Goal: Task Accomplishment & Management: Manage account settings

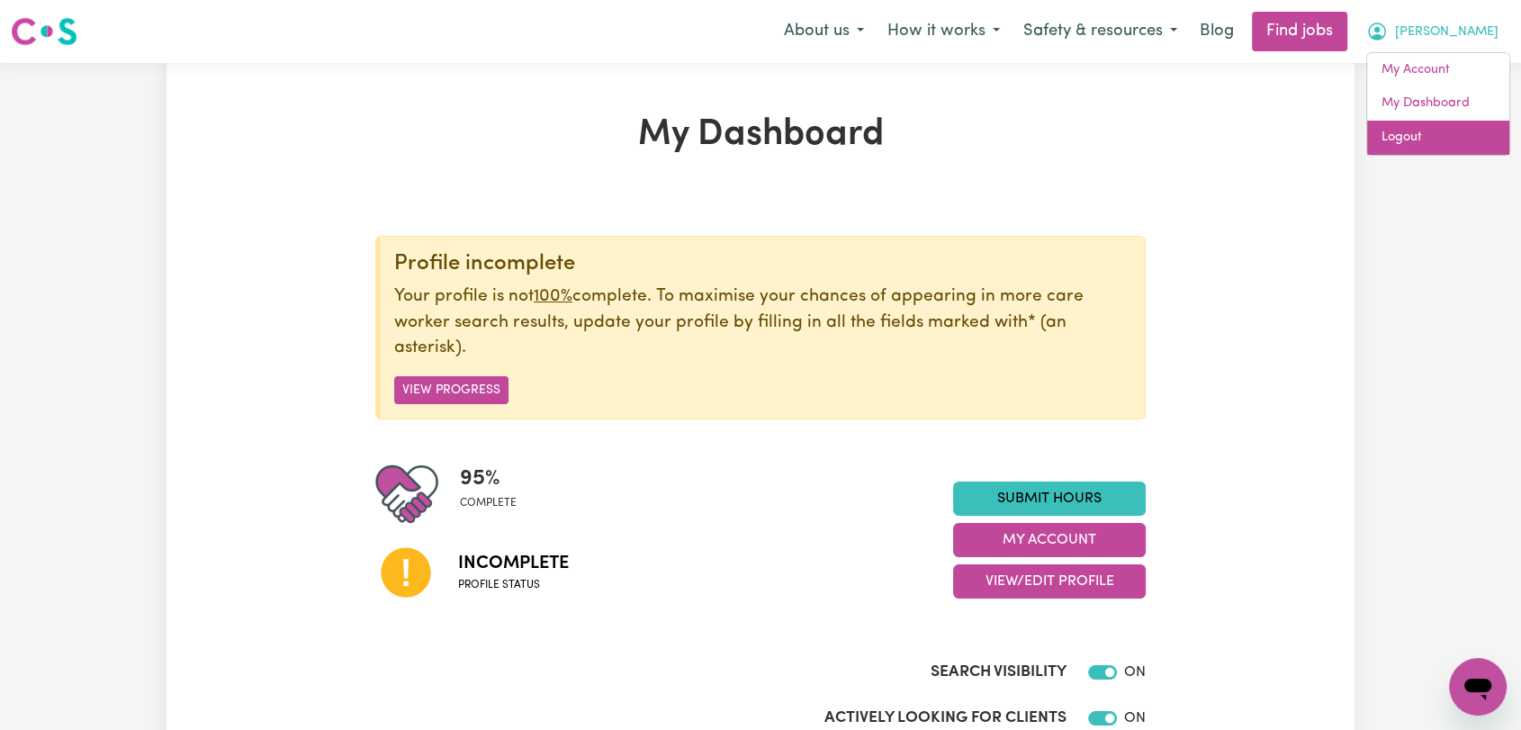
click at [1390, 143] on link "Logout" at bounding box center [1438, 138] width 142 height 34
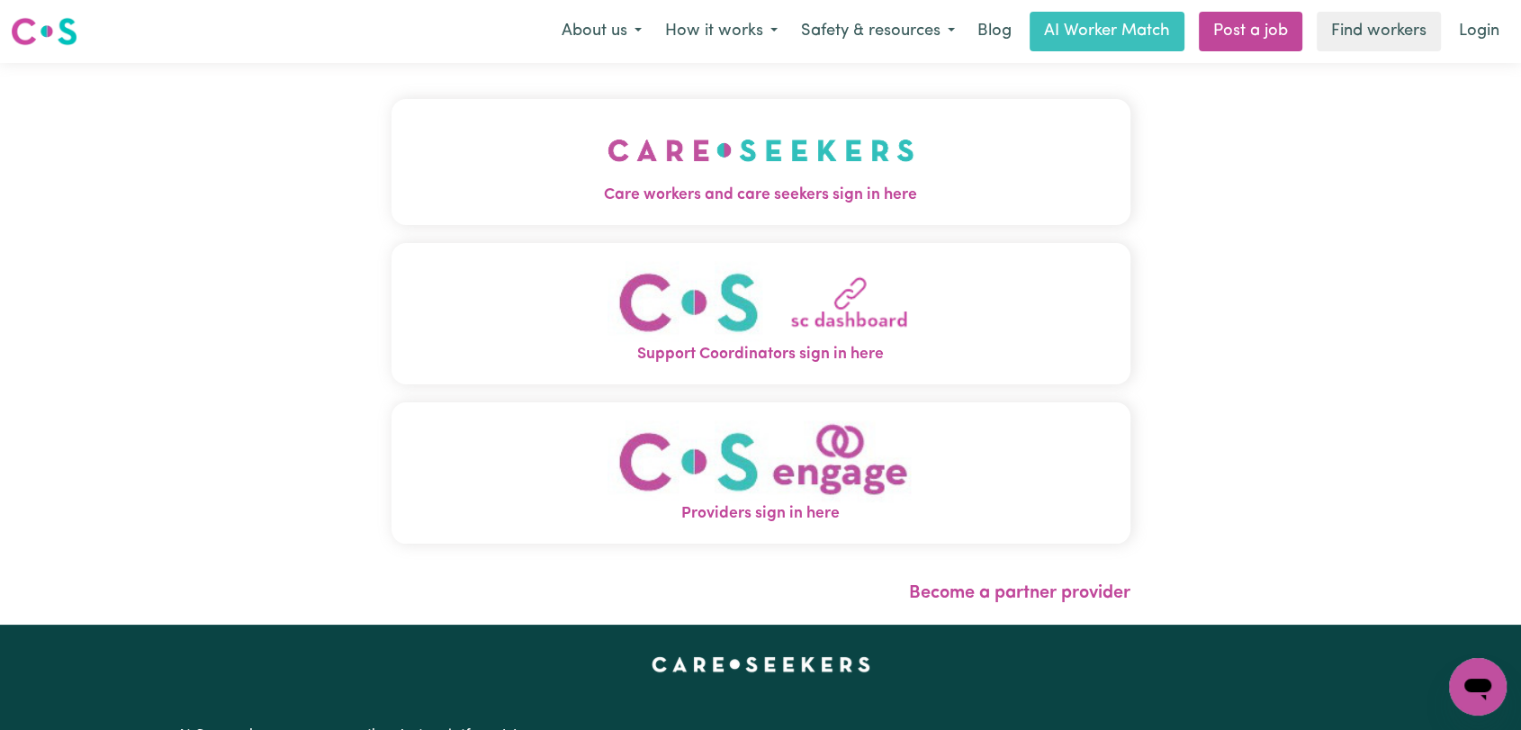
click at [582, 124] on button "Care workers and care seekers sign in here" at bounding box center [761, 162] width 739 height 126
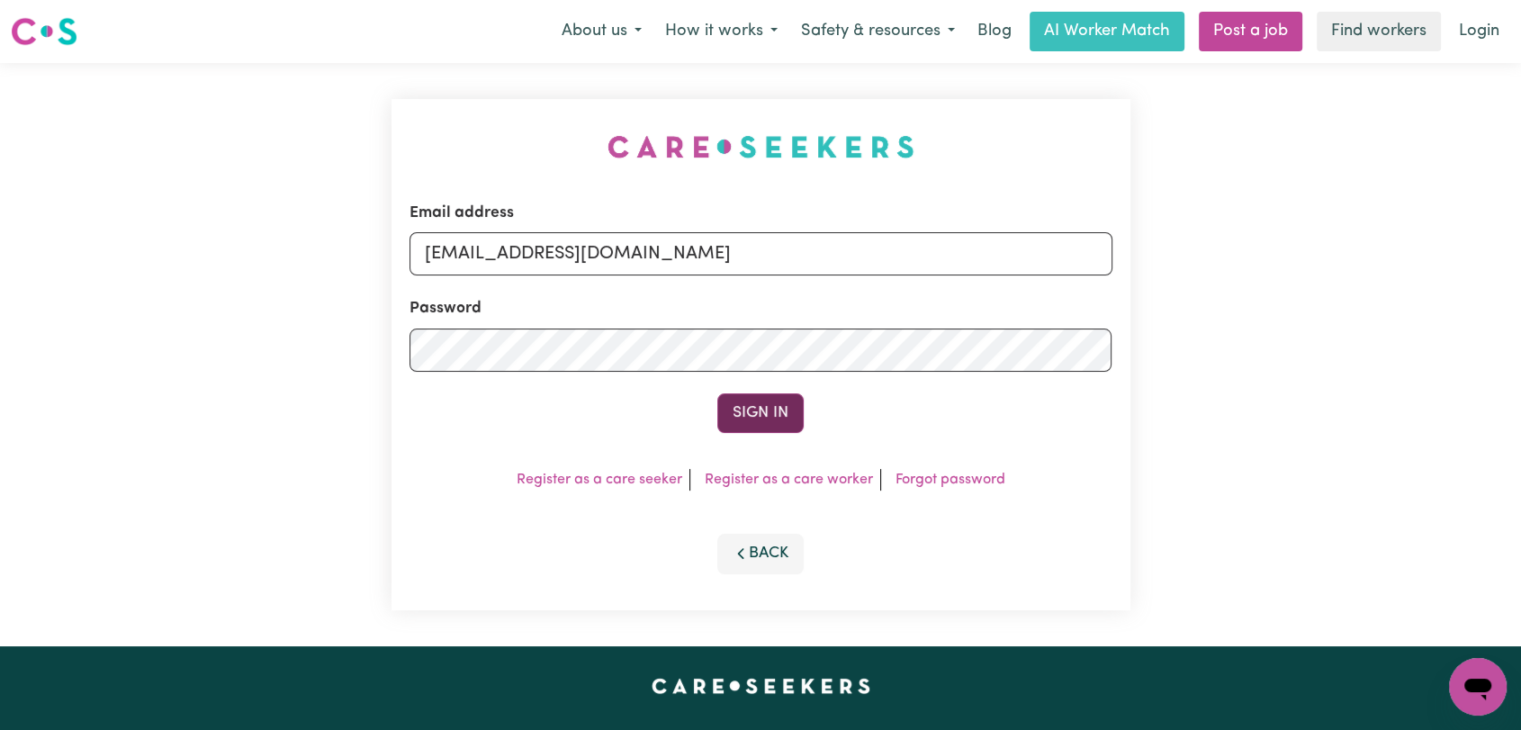
click at [763, 409] on button "Sign In" at bounding box center [760, 413] width 86 height 40
